Goal: Task Accomplishment & Management: Use online tool/utility

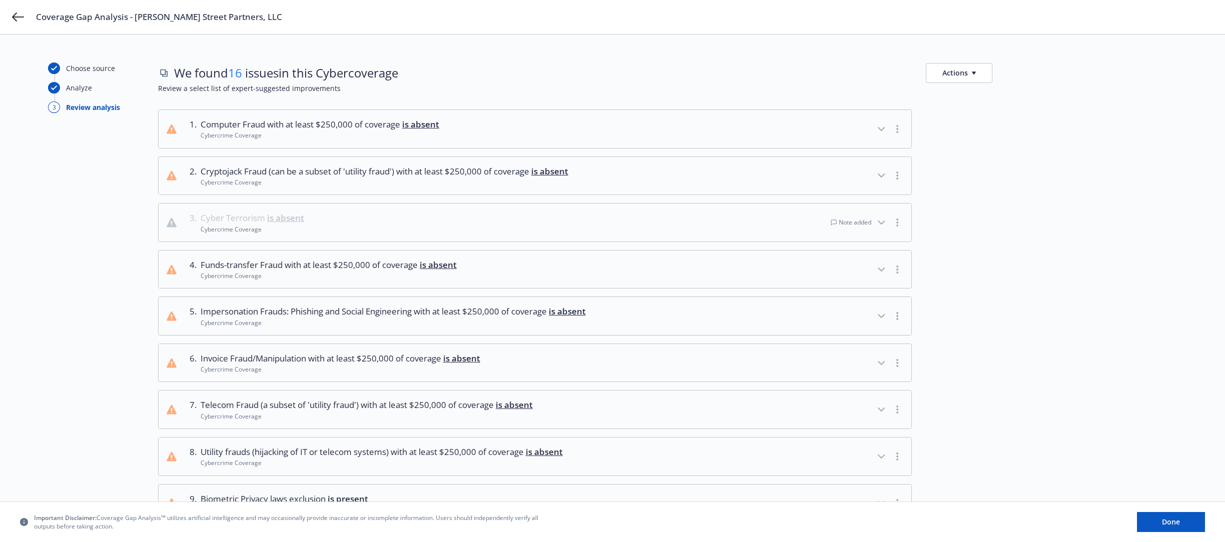
click at [883, 225] on icon "button" at bounding box center [881, 223] width 12 height 12
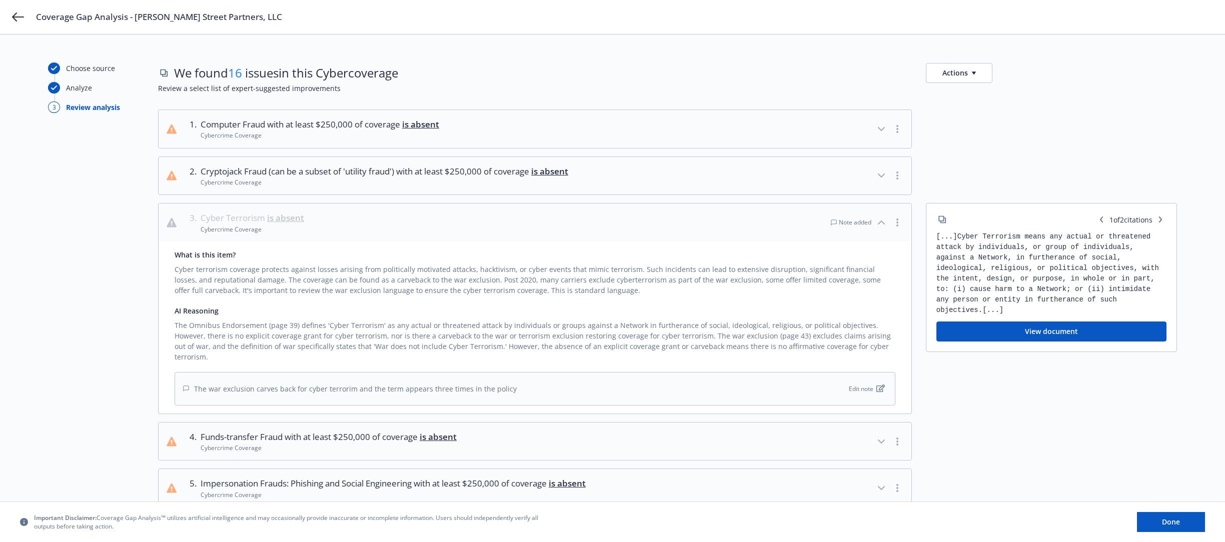
click at [222, 329] on div "The Omnibus Endorsement (page 39) defines 'Cyber Terrorism' as any actual or th…" at bounding box center [535, 339] width 721 height 46
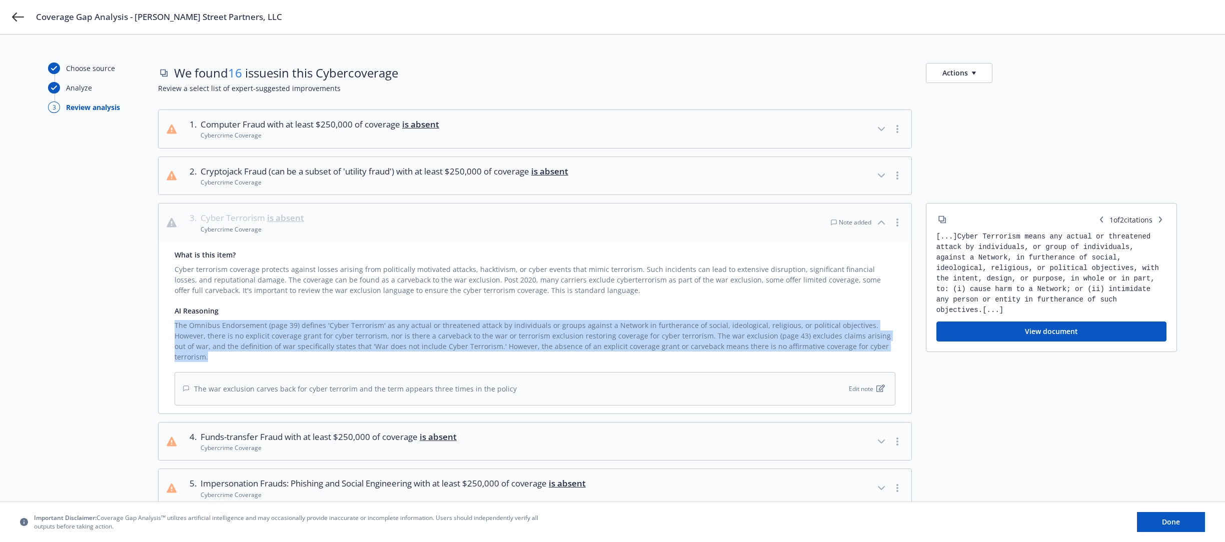
click at [222, 329] on div "The Omnibus Endorsement (page 39) defines 'Cyber Terrorism' as any actual or th…" at bounding box center [535, 339] width 721 height 46
click at [219, 332] on div "The Omnibus Endorsement (page 39) defines 'Cyber Terrorism' as any actual or th…" at bounding box center [535, 339] width 721 height 46
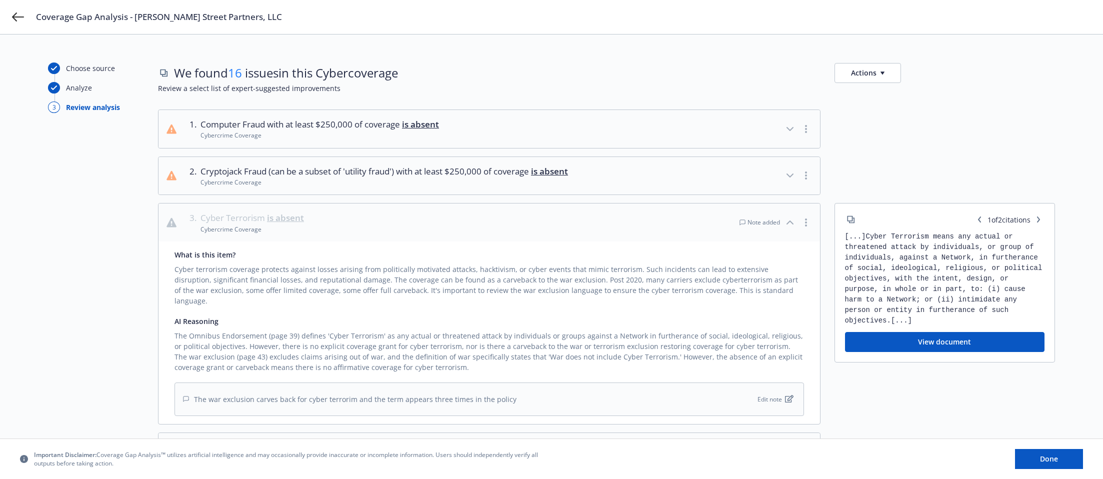
drag, startPoint x: 1008, startPoint y: 52, endPoint x: 934, endPoint y: 44, distance: 74.5
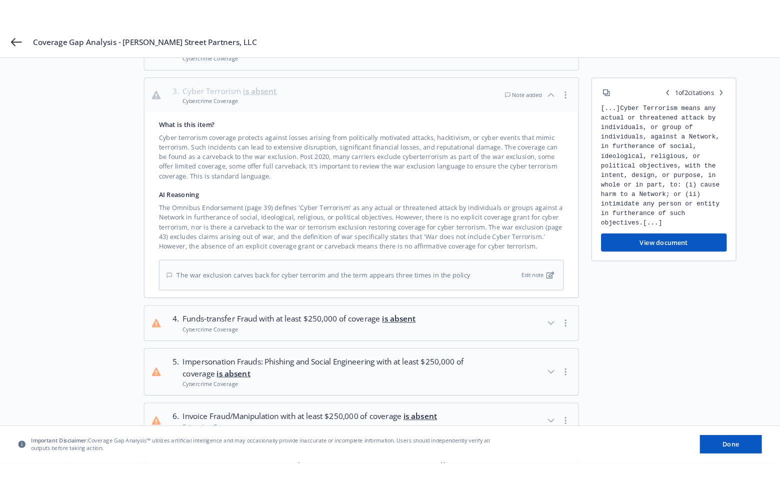
scroll to position [148, 0]
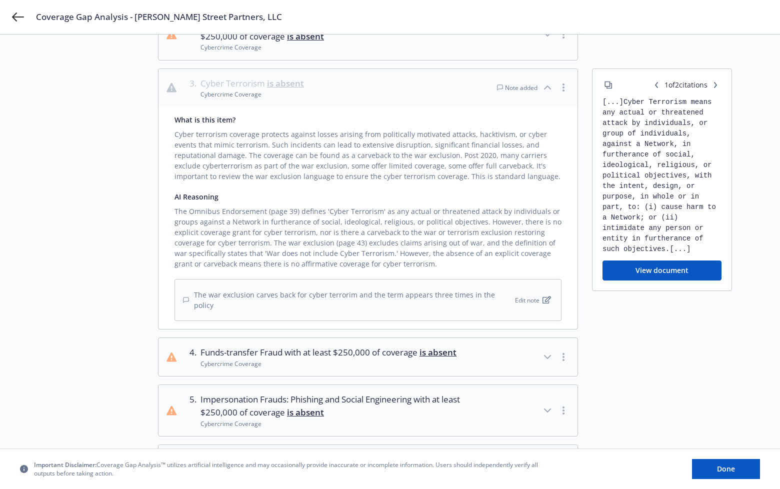
click at [549, 87] on icon "button" at bounding box center [548, 88] width 12 height 12
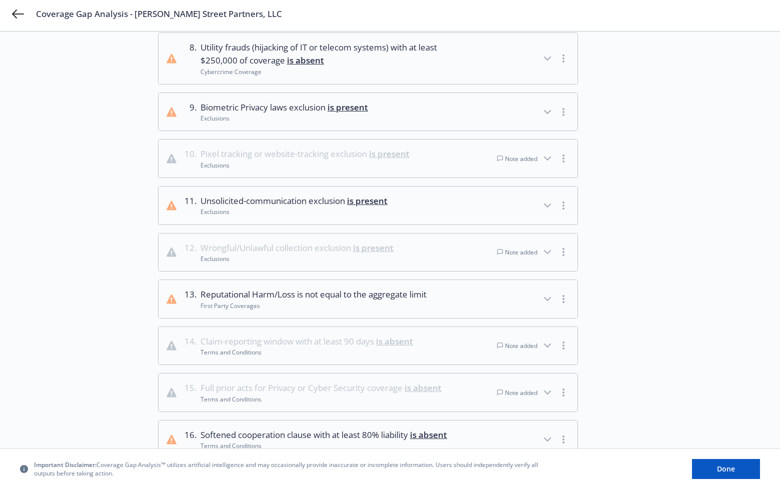
scroll to position [540, 0]
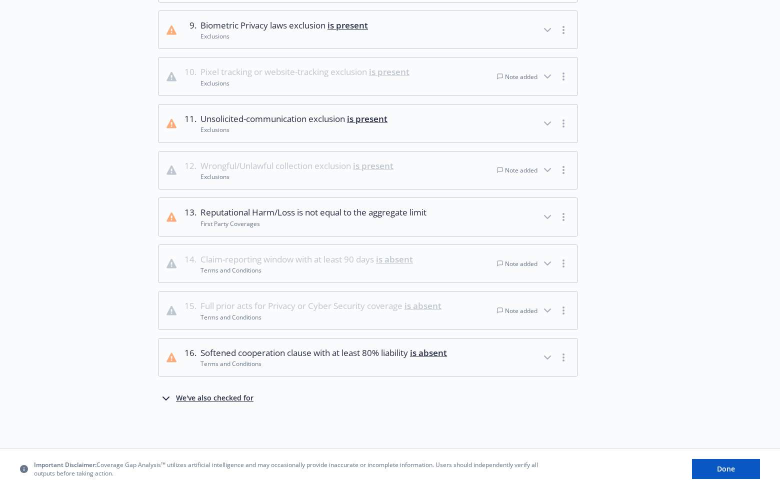
click at [545, 314] on icon "button" at bounding box center [548, 311] width 12 height 12
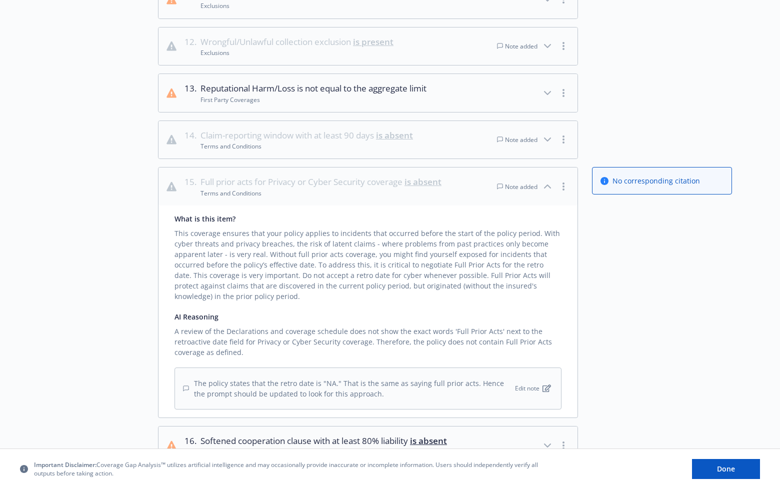
scroll to position [651, 0]
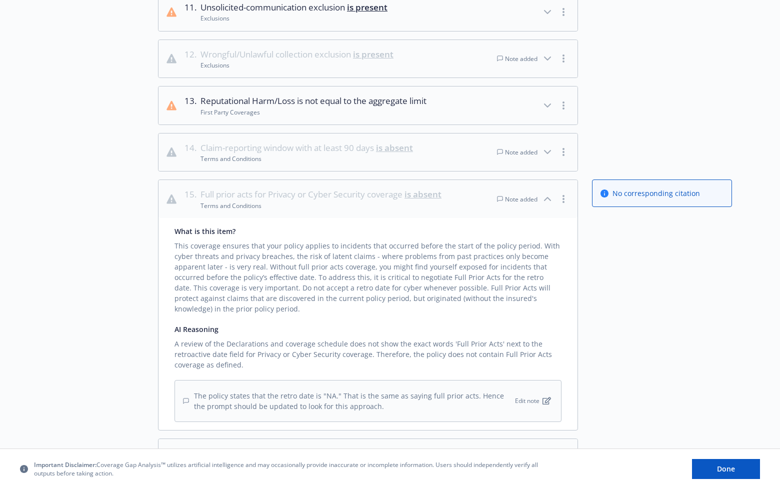
click at [551, 204] on icon "button" at bounding box center [548, 199] width 12 height 12
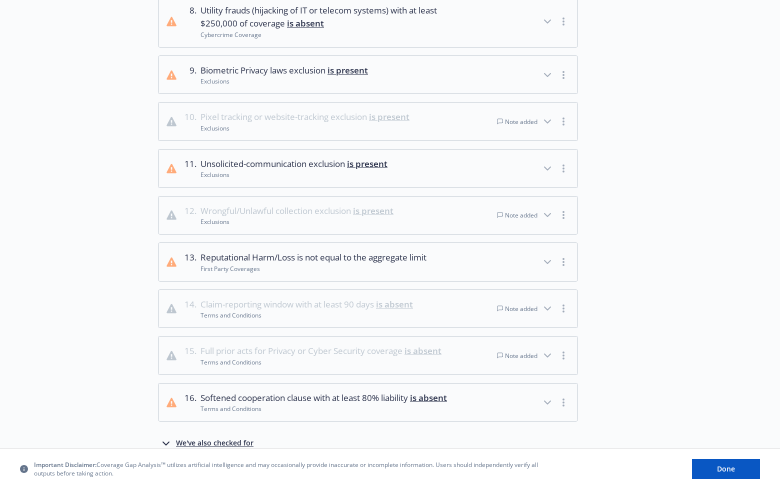
scroll to position [540, 0]
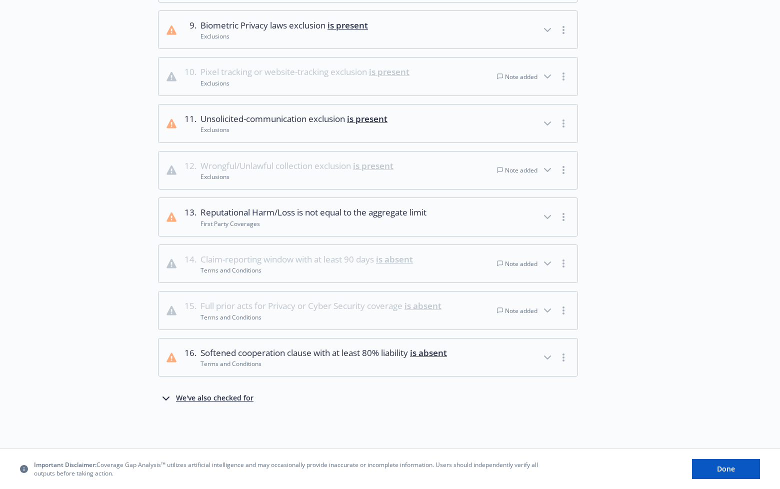
click at [233, 397] on div "We've also checked for" at bounding box center [215, 399] width 78 height 12
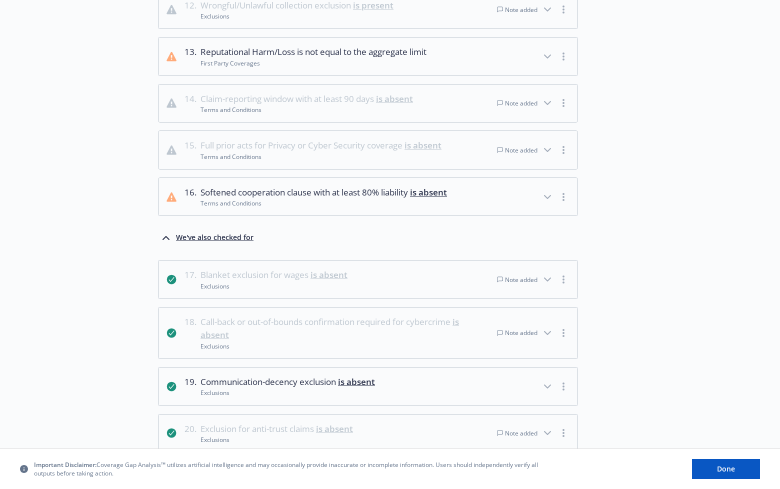
scroll to position [752, 0]
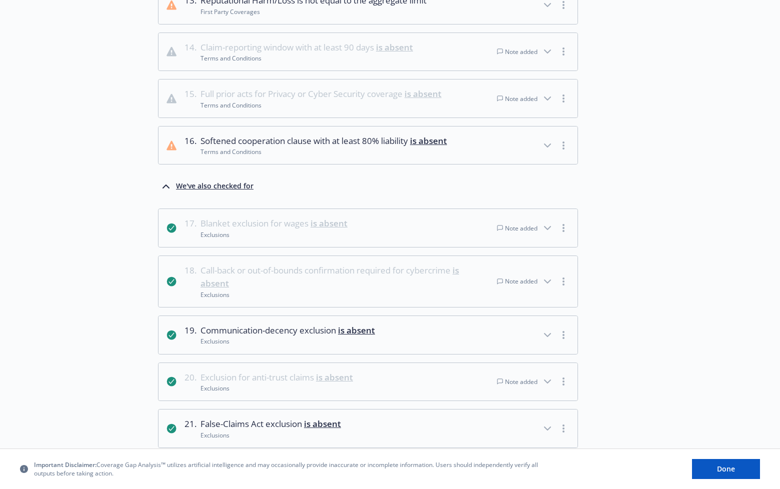
click at [395, 231] on button "17 . Blanket exclusion for wages is absent Exclusions Note added" at bounding box center [368, 228] width 419 height 38
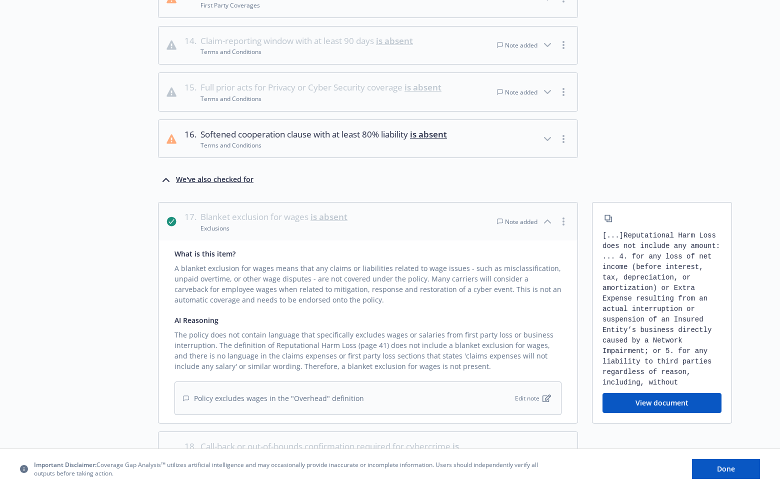
scroll to position [765, 0]
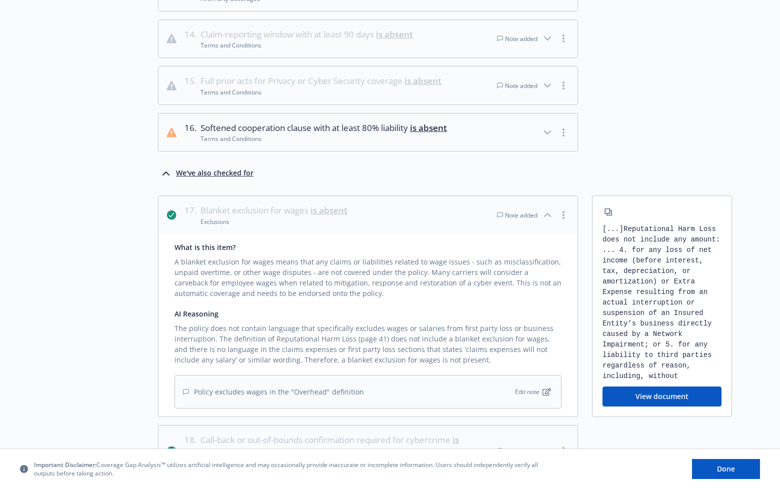
click at [550, 213] on icon "button" at bounding box center [548, 215] width 12 height 12
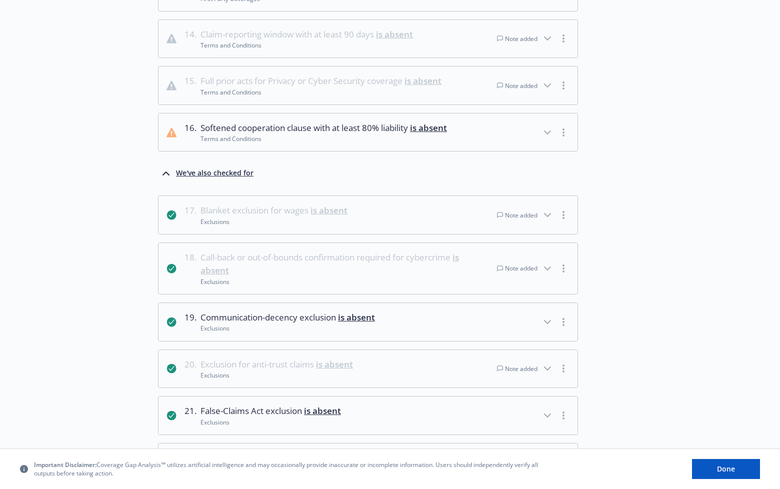
click at [549, 267] on icon "button" at bounding box center [548, 269] width 12 height 12
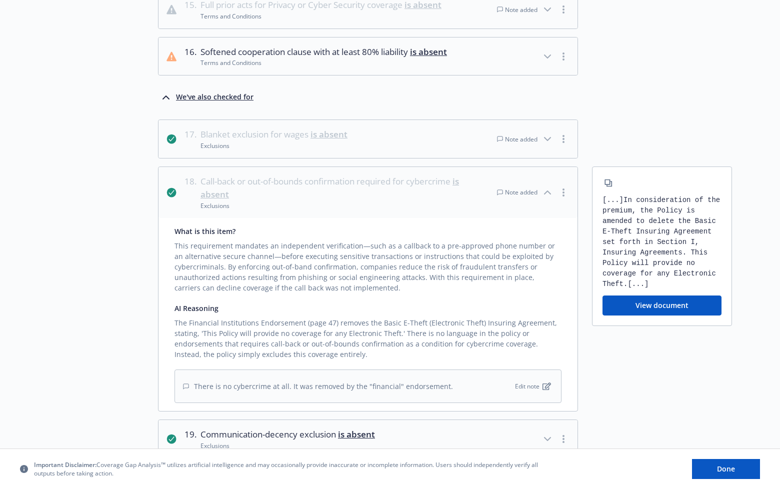
scroll to position [854, 0]
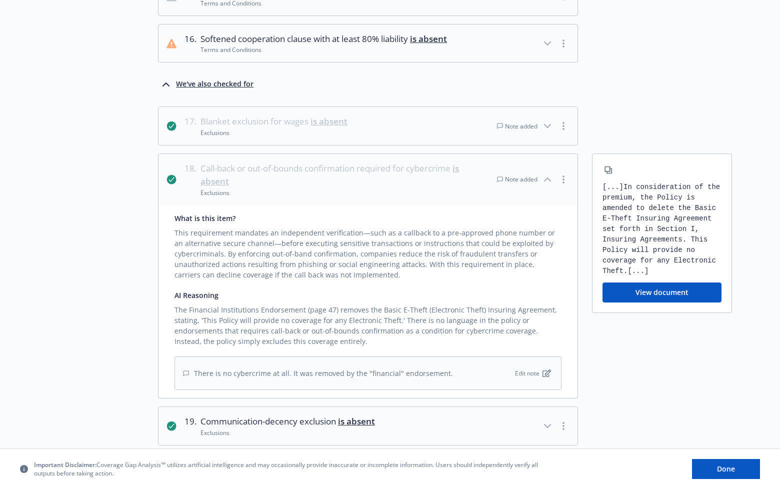
click at [548, 176] on icon "button" at bounding box center [548, 180] width 12 height 12
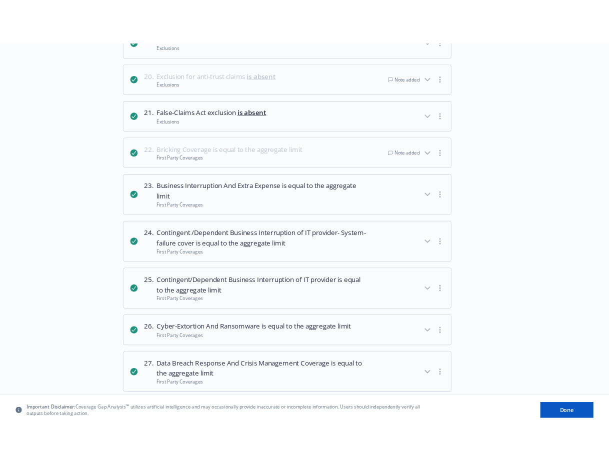
scroll to position [1039, 0]
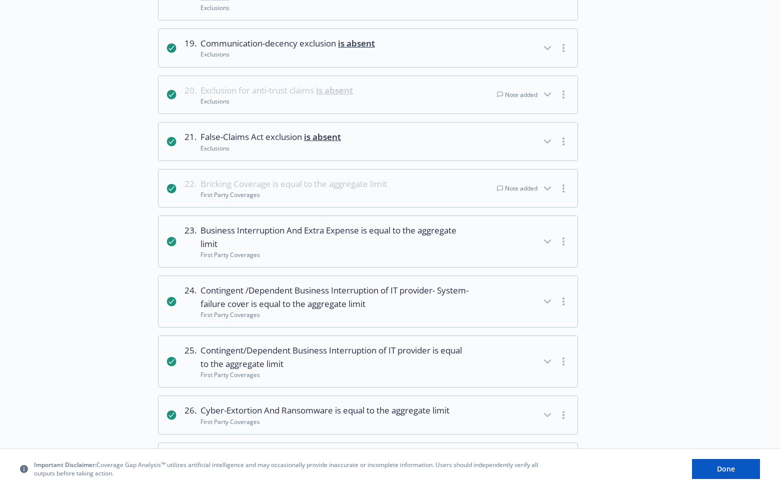
click at [547, 191] on icon "button" at bounding box center [548, 189] width 12 height 12
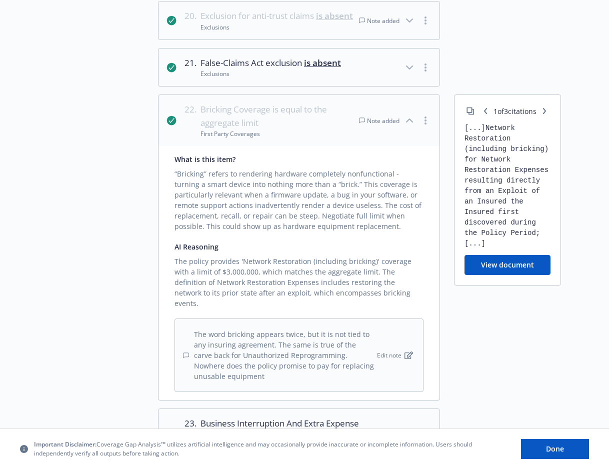
scroll to position [1291, 0]
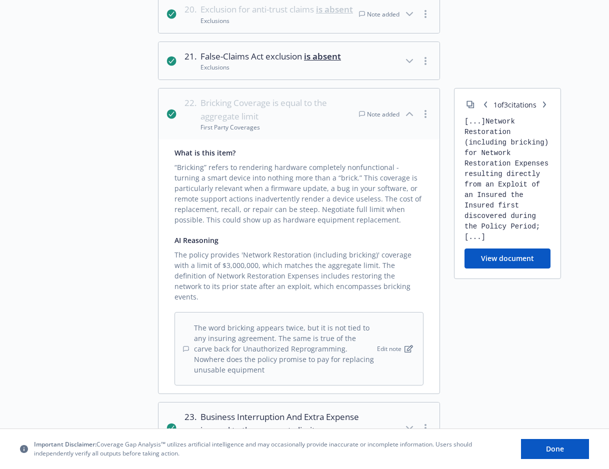
click at [411, 116] on icon "button" at bounding box center [410, 114] width 6 height 3
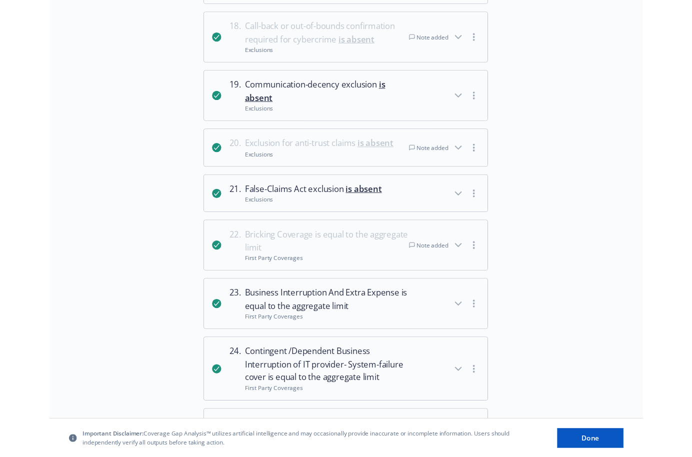
scroll to position [1147, 0]
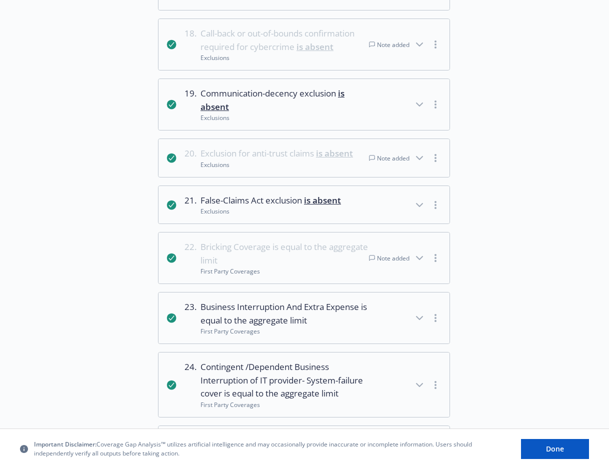
click at [417, 164] on icon "button" at bounding box center [420, 158] width 12 height 12
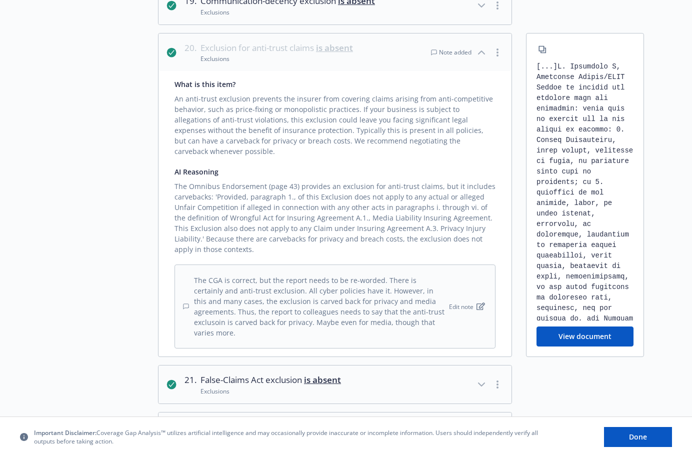
scroll to position [1141, 0]
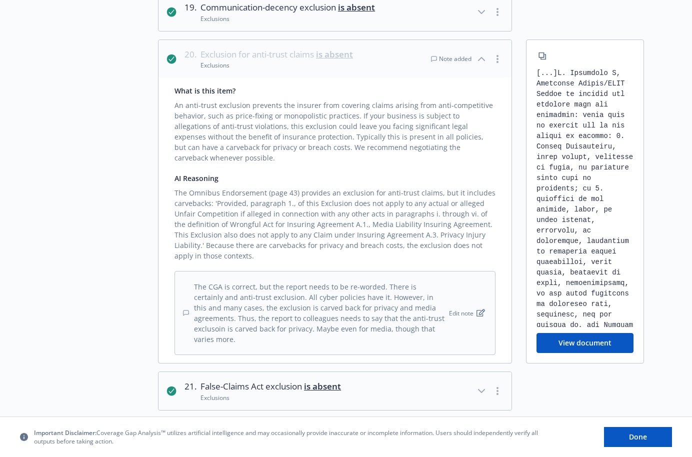
click at [486, 58] on icon "button" at bounding box center [482, 59] width 12 height 12
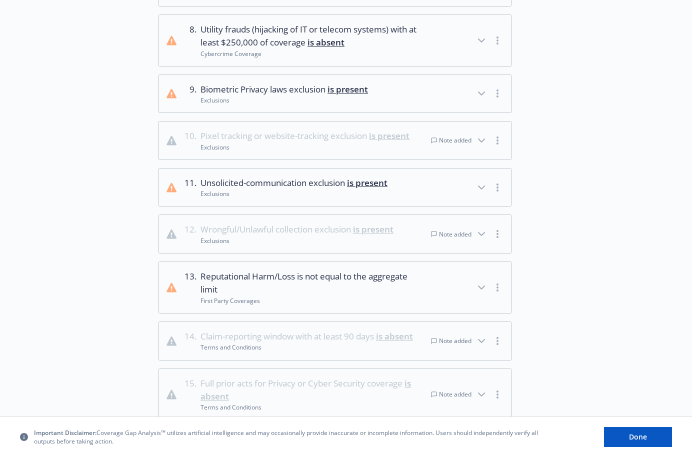
scroll to position [463, 0]
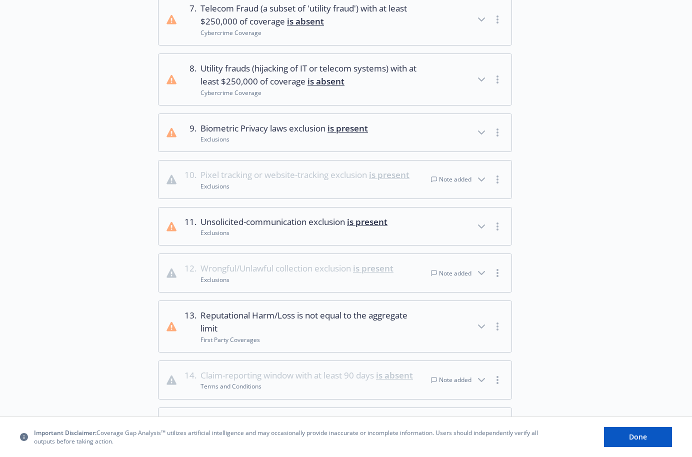
click at [484, 186] on div "Note added" at bounding box center [467, 180] width 73 height 22
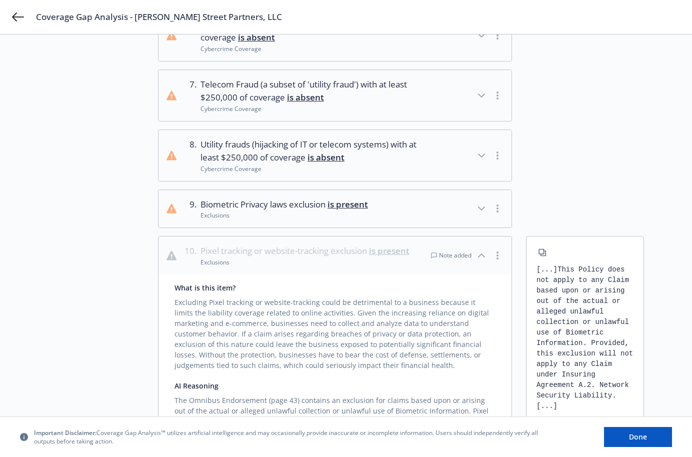
scroll to position [548, 0]
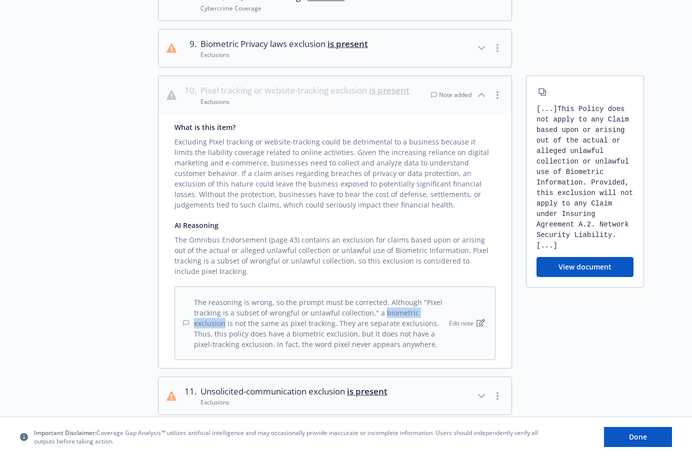
drag, startPoint x: 380, startPoint y: 314, endPoint x: 443, endPoint y: 313, distance: 62.5
click at [443, 313] on div "The reasoning is wrong, so the prompt must be corrected. Although "Pixel tracki…" at bounding box center [315, 323] width 264 height 53
copy div "biometric exclusion"
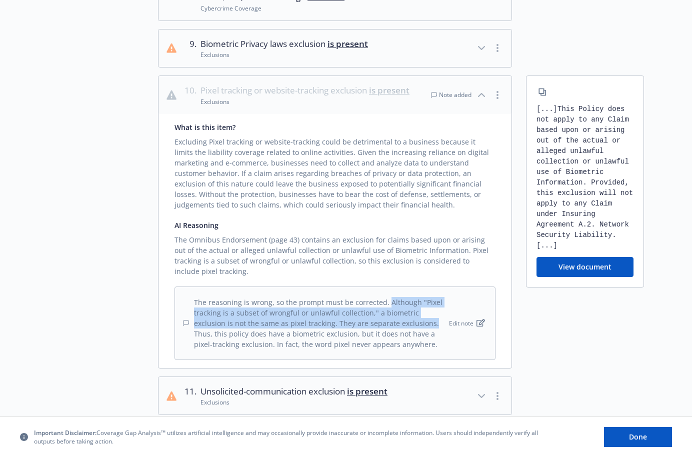
drag, startPoint x: 385, startPoint y: 302, endPoint x: 399, endPoint y: 325, distance: 27.1
click at [399, 325] on div "The reasoning is wrong, so the prompt must be corrected. Although "Pixel tracki…" at bounding box center [315, 323] width 264 height 53
copy div "Although "Pixel tracking is a subset of wrongful or unlawful collection," a bio…"
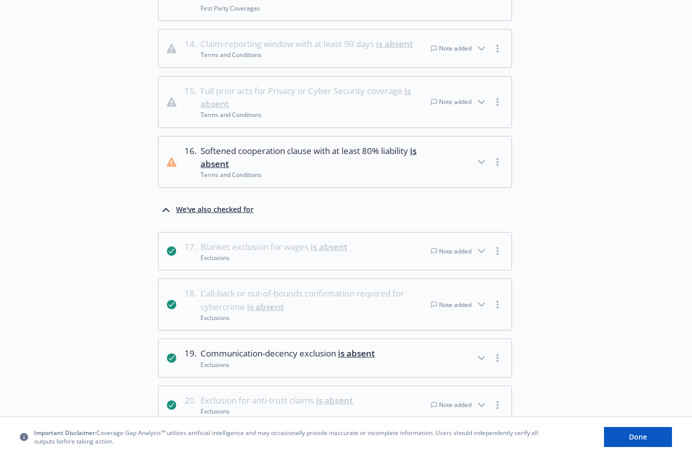
scroll to position [1209, 0]
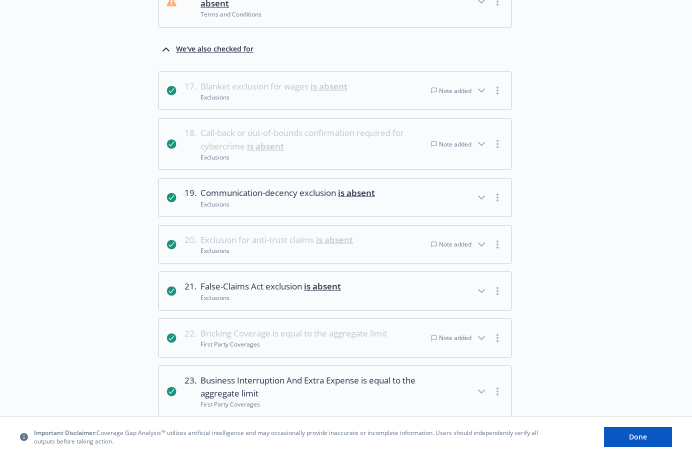
click at [369, 92] on button "17 . Blanket exclusion for wages is absent Exclusions Note added" at bounding box center [335, 91] width 353 height 38
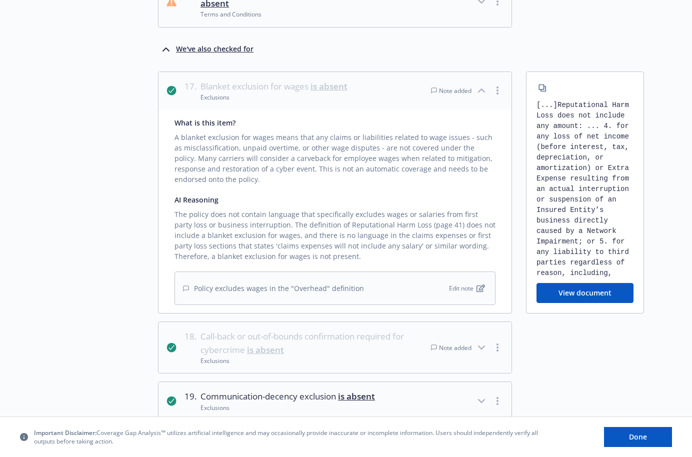
click at [78, 200] on div "Choose source Analyze 3 Review analysis" at bounding box center [103, 23] width 110 height 2341
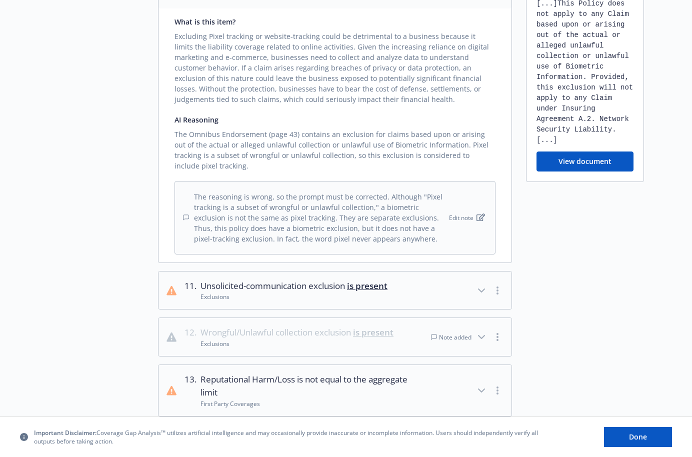
scroll to position [660, 0]
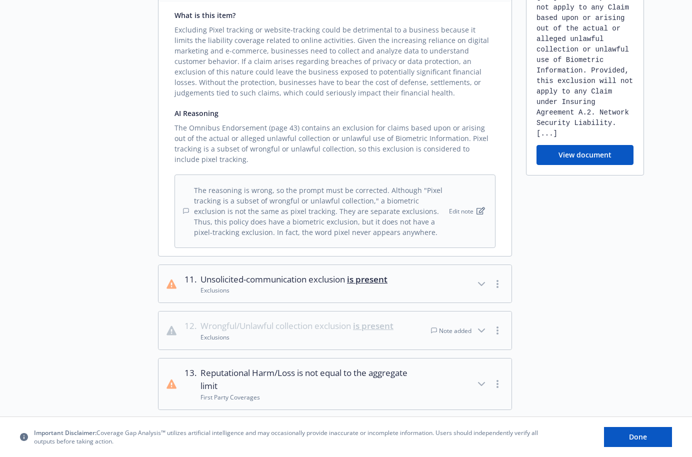
click at [483, 331] on icon "button" at bounding box center [482, 330] width 6 height 3
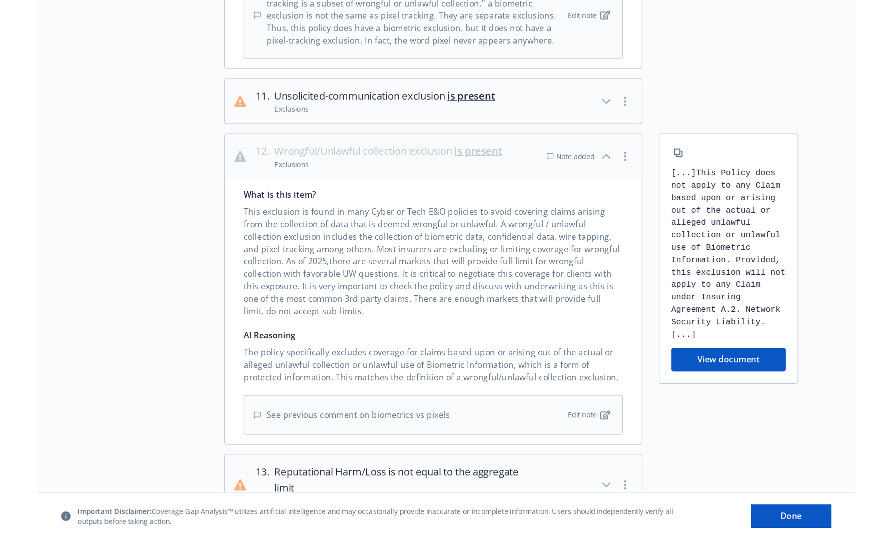
scroll to position [871, 0]
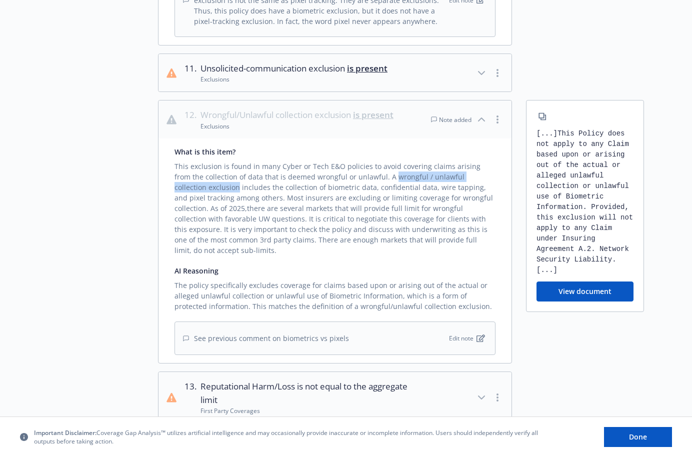
drag, startPoint x: 373, startPoint y: 178, endPoint x: 205, endPoint y: 189, distance: 168.4
click at [205, 189] on div "This exclusion is found in many Cyber or Tech E&O policies to avoid covering cl…" at bounding box center [335, 206] width 321 height 99
copy div "wrongful / unlawful collection exclusion"
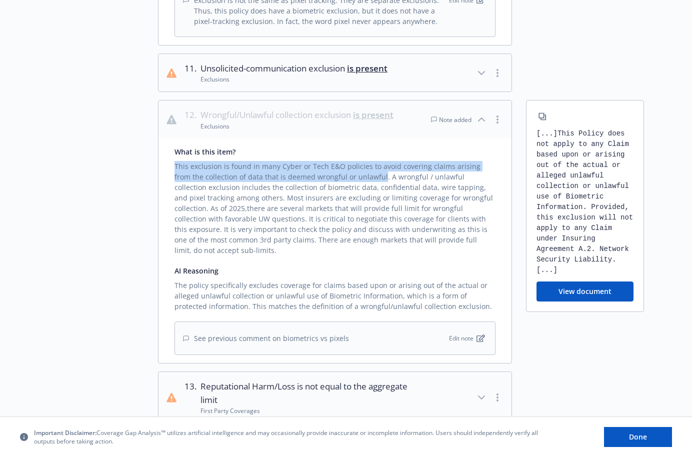
drag, startPoint x: 363, startPoint y: 177, endPoint x: 174, endPoint y: 162, distance: 190.1
click at [174, 162] on div "What is this item? This exclusion is found in many Cyber or Tech E&O policies t…" at bounding box center [335, 251] width 353 height 225
copy div "This exclusion is found in many Cyber or Tech E&O policies to avoid covering cl…"
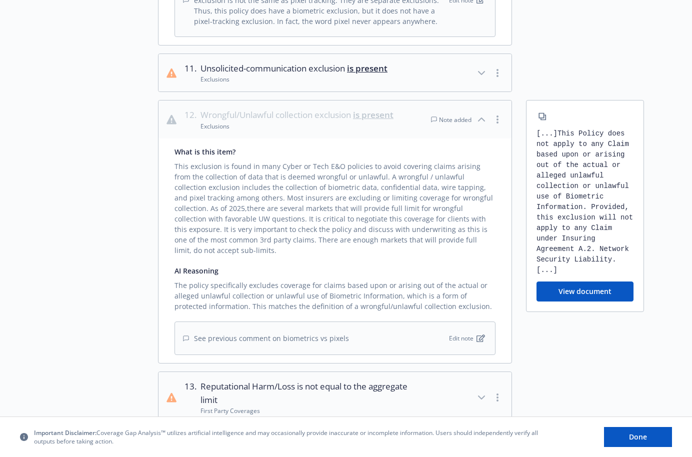
click at [540, 372] on div at bounding box center [585, 398] width 118 height 52
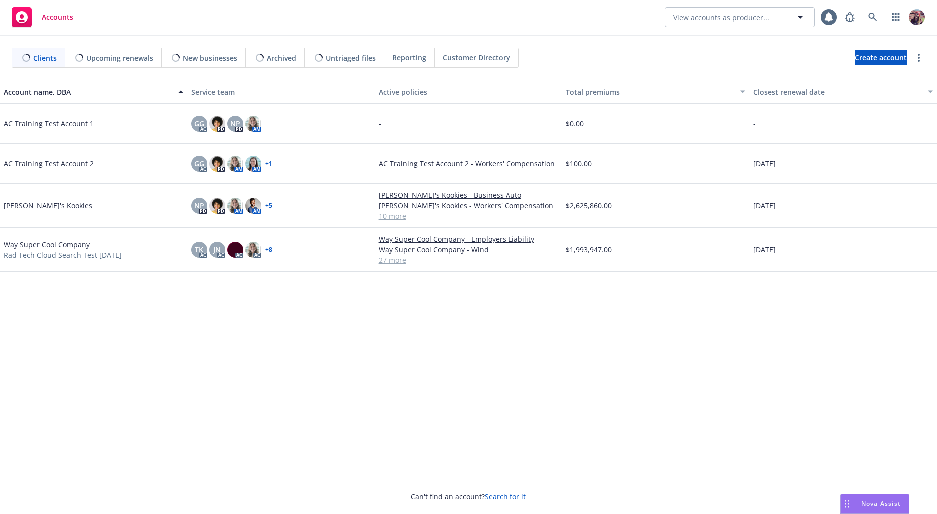
click at [654, 71] on div "Clients Upcoming renewals New businesses Archived Untriaged files Reporting Cus…" at bounding box center [468, 58] width 937 height 44
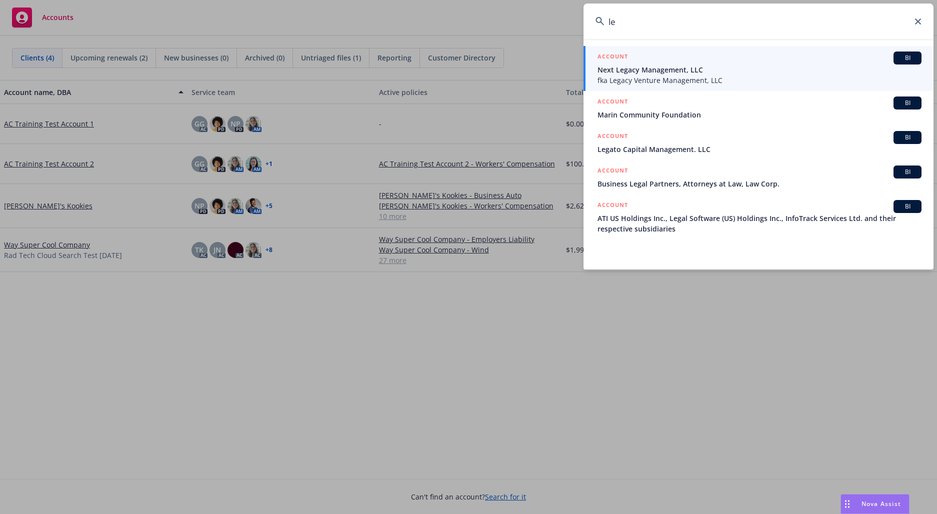
type input "l"
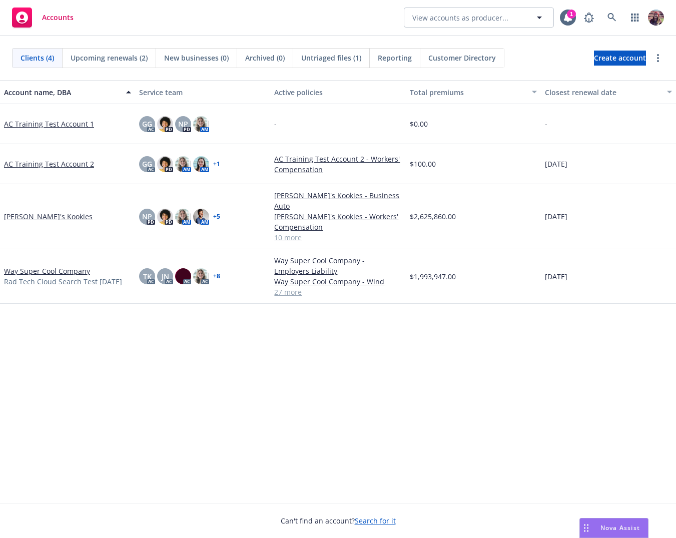
click at [540, 372] on div "Account name, DBA Service team Active policies Total premiums Closest renewal d…" at bounding box center [338, 279] width 676 height 399
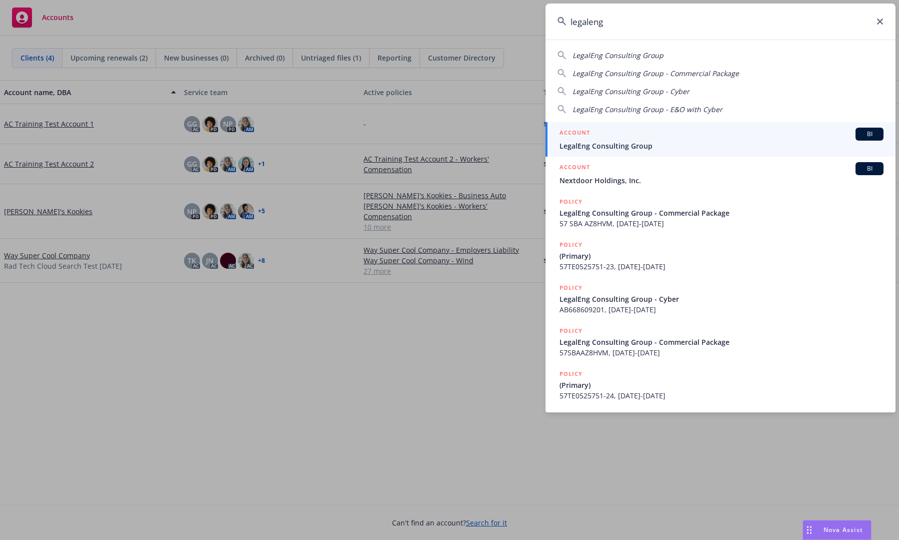
type input "legaleng"
click at [683, 137] on div "ACCOUNT BI" at bounding box center [722, 134] width 324 height 13
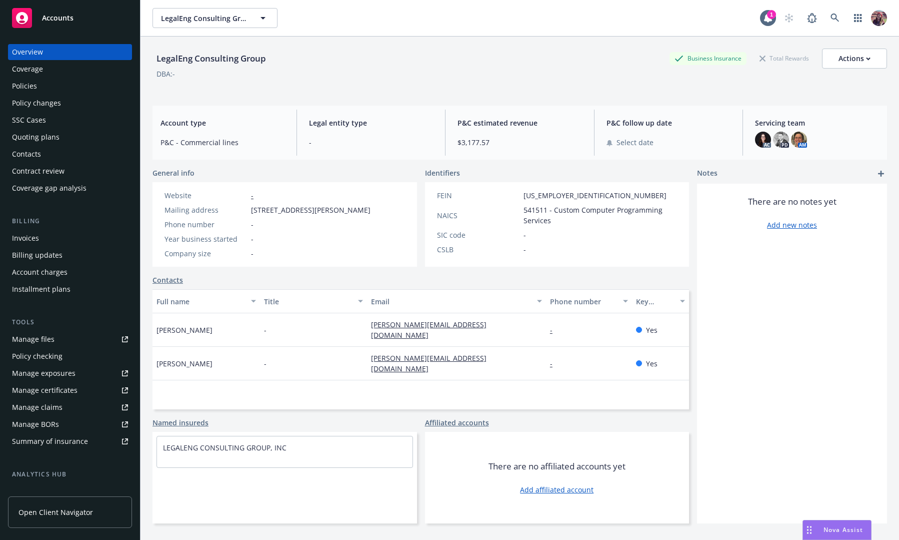
scroll to position [7, 0]
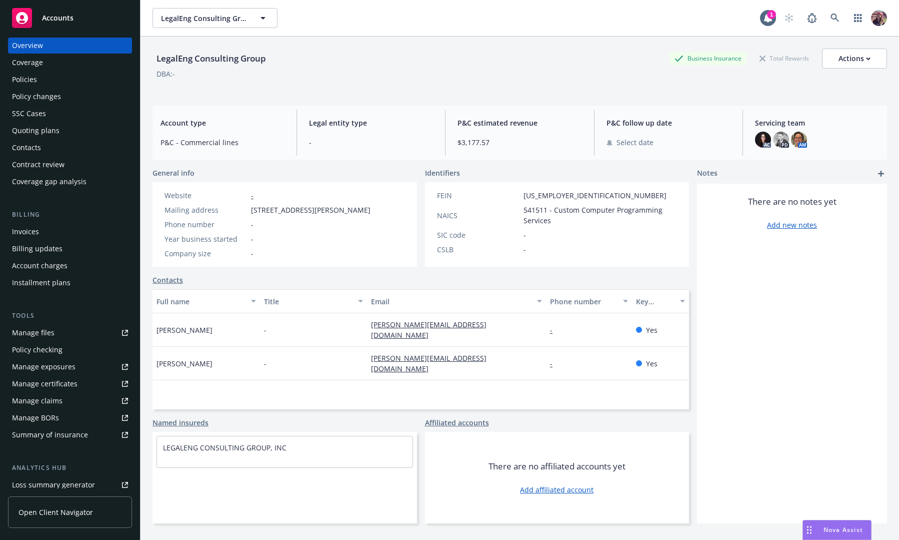
click at [52, 336] on div "Manage files" at bounding box center [33, 333] width 43 height 16
click at [34, 72] on div "Policies" at bounding box center [24, 80] width 25 height 16
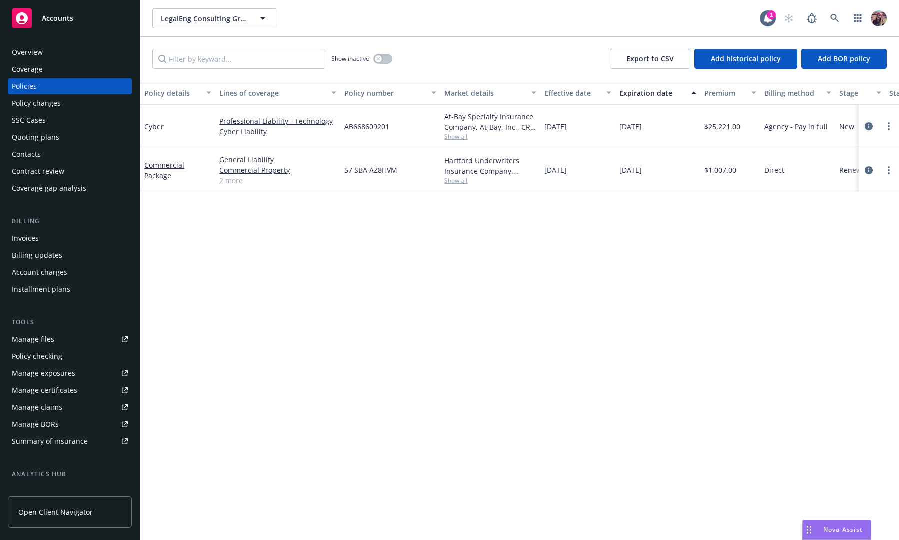
click at [866, 127] on icon "circleInformation" at bounding box center [869, 126] width 8 height 8
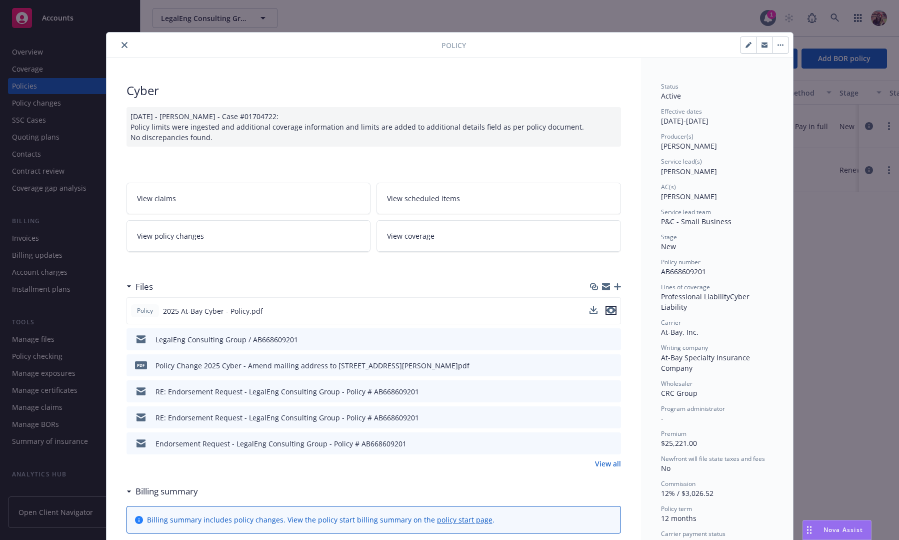
click at [607, 311] on icon "preview file" at bounding box center [611, 310] width 9 height 7
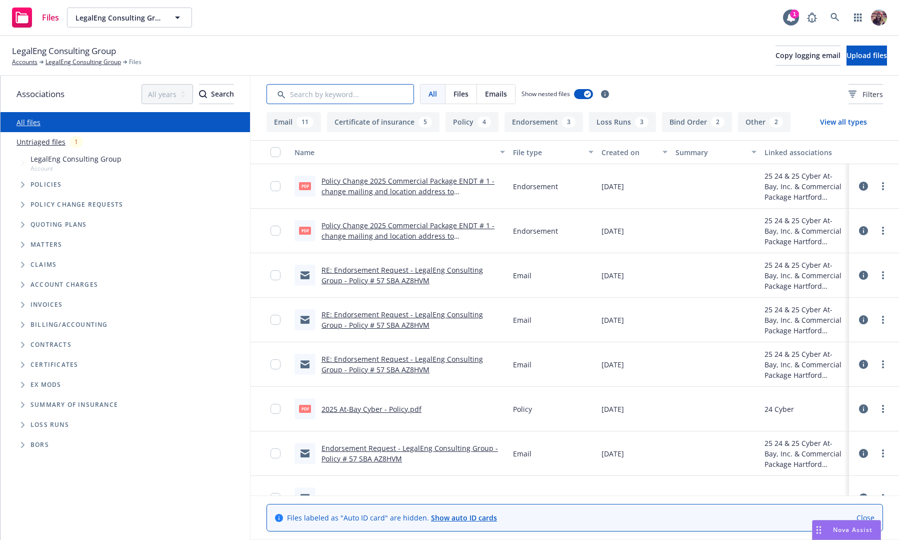
click at [355, 95] on input "Search by keyword..." at bounding box center [341, 94] width 148 height 20
click at [849, 93] on icon at bounding box center [853, 94] width 8 height 7
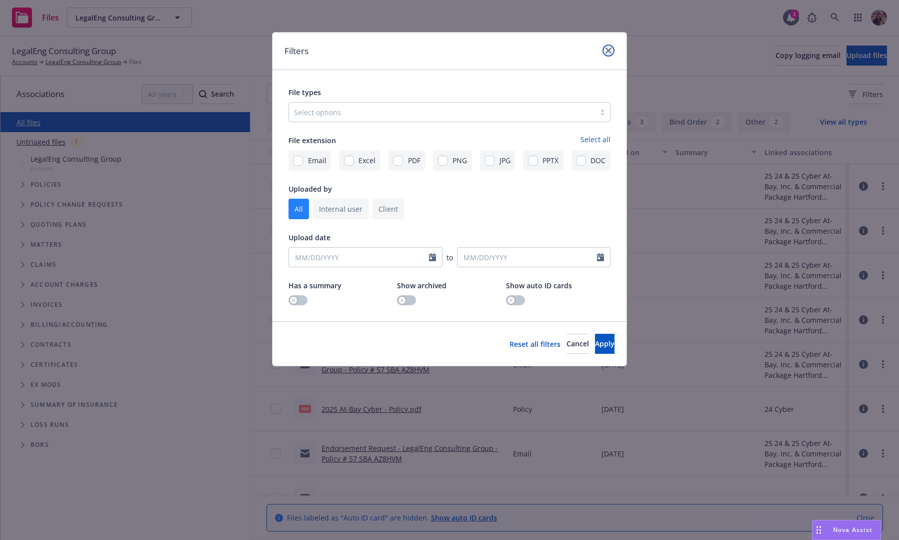
click at [610, 45] on link "close" at bounding box center [609, 51] width 12 height 12
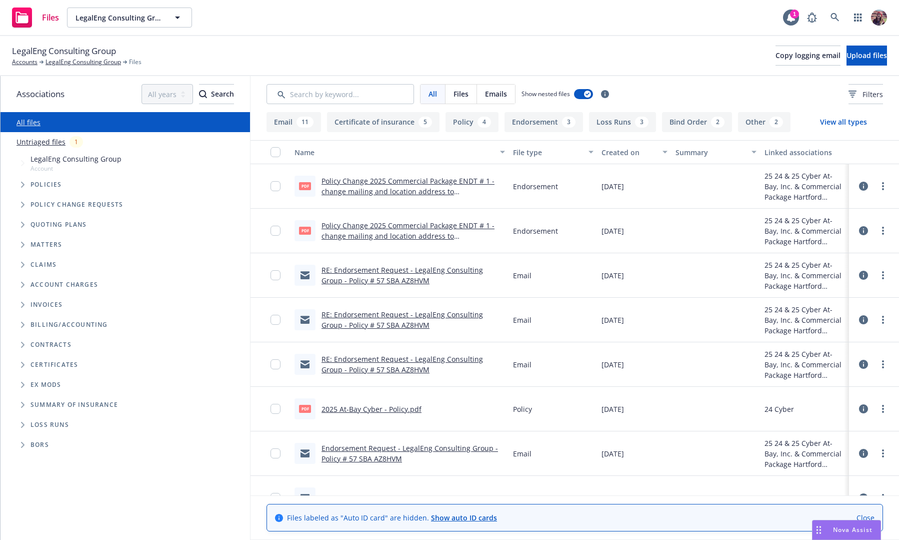
click at [23, 226] on icon "Tree Example" at bounding box center [23, 225] width 4 height 6
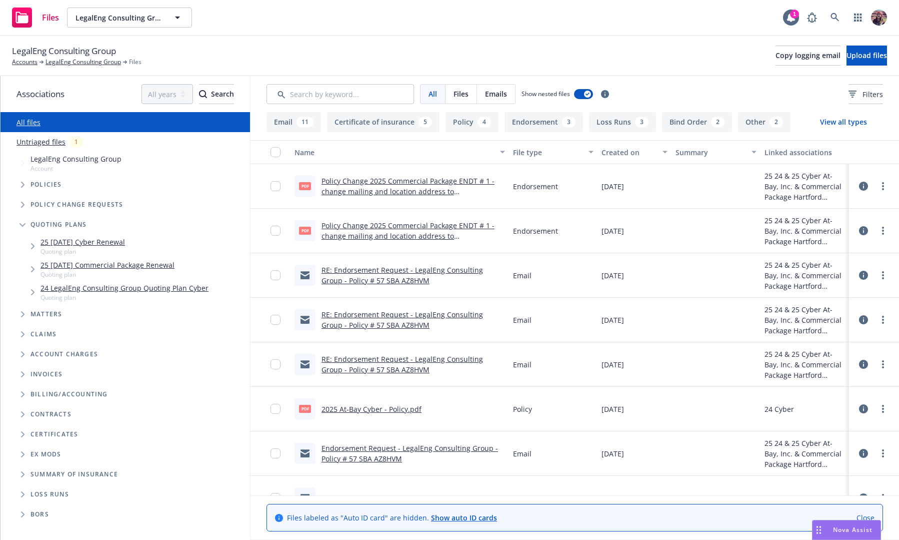
click at [33, 244] on icon "Tree Example" at bounding box center [33, 246] width 4 height 6
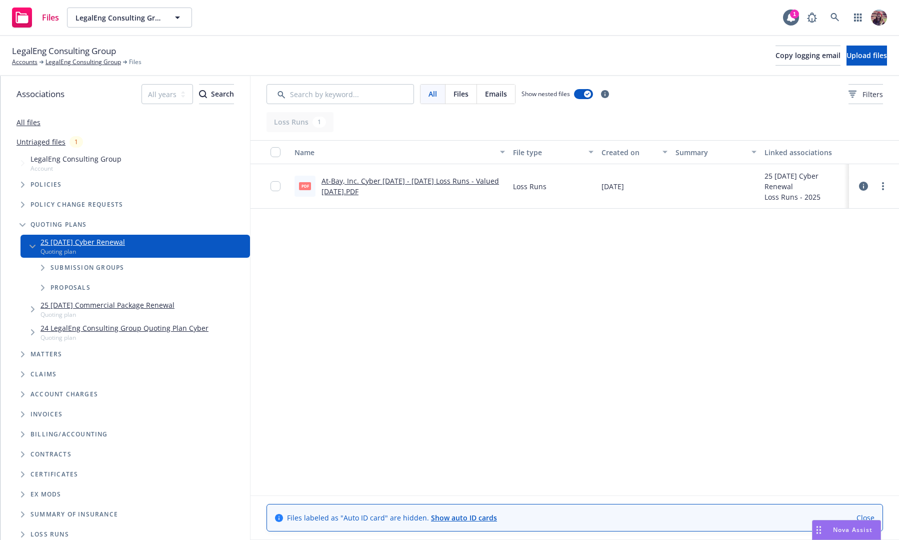
click at [43, 271] on span "Tree Example" at bounding box center [43, 268] width 16 height 16
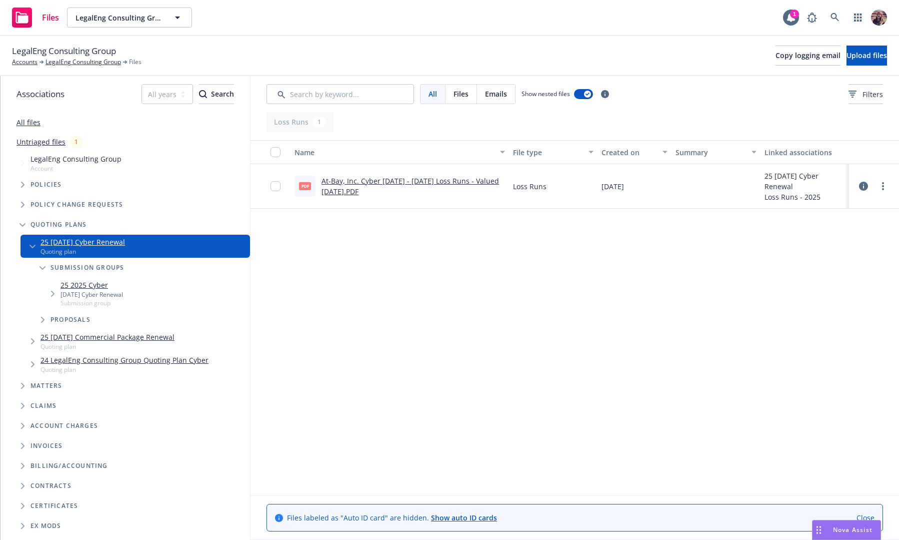
click at [43, 271] on span "Tree Example" at bounding box center [43, 268] width 16 height 16
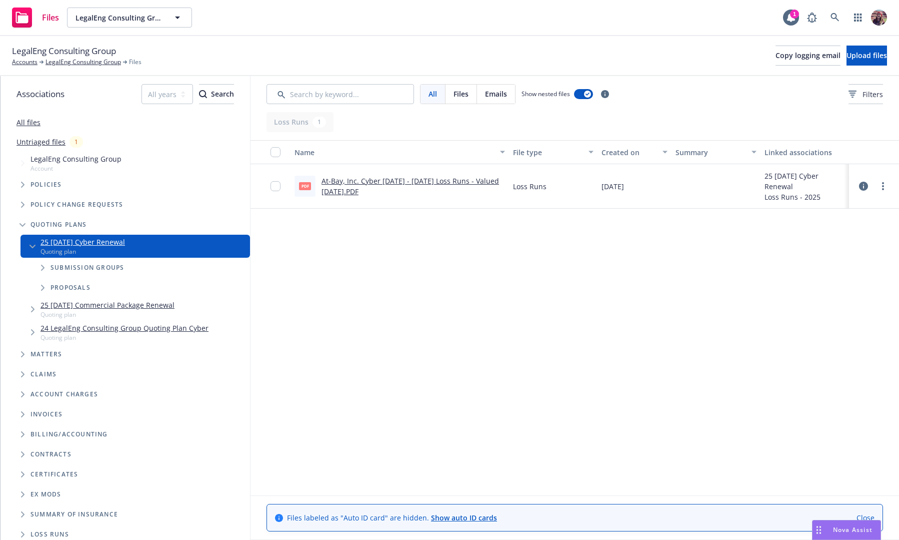
click at [27, 247] on span "Tree Example" at bounding box center [33, 246] width 16 height 16
